Goal: Task Accomplishment & Management: Manage account settings

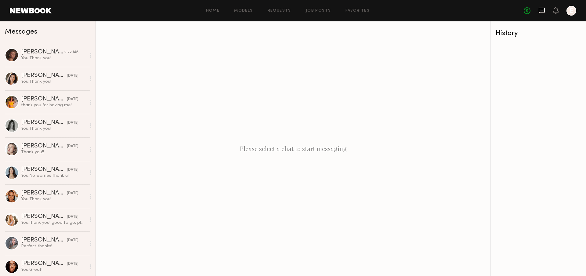
click at [540, 10] on icon at bounding box center [541, 10] width 2 height 1
click at [275, 12] on link "Requests" at bounding box center [279, 11] width 23 height 4
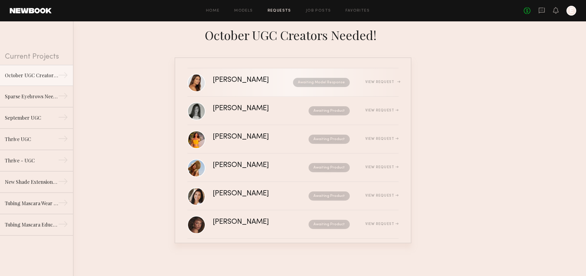
click at [260, 83] on div "[PERSON_NAME]" at bounding box center [247, 80] width 68 height 7
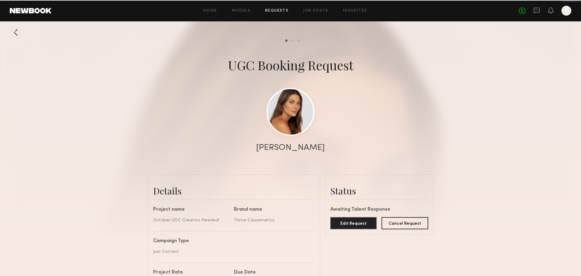
click at [294, 104] on link at bounding box center [291, 112] width 48 height 48
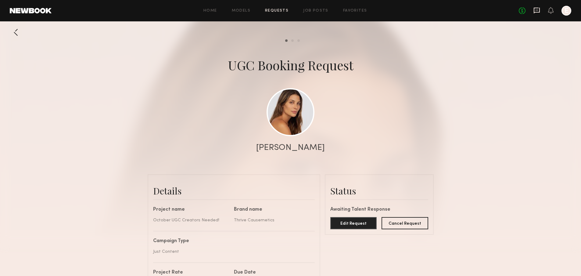
click at [534, 12] on icon at bounding box center [537, 10] width 7 height 7
